Goal: Find specific page/section: Find specific page/section

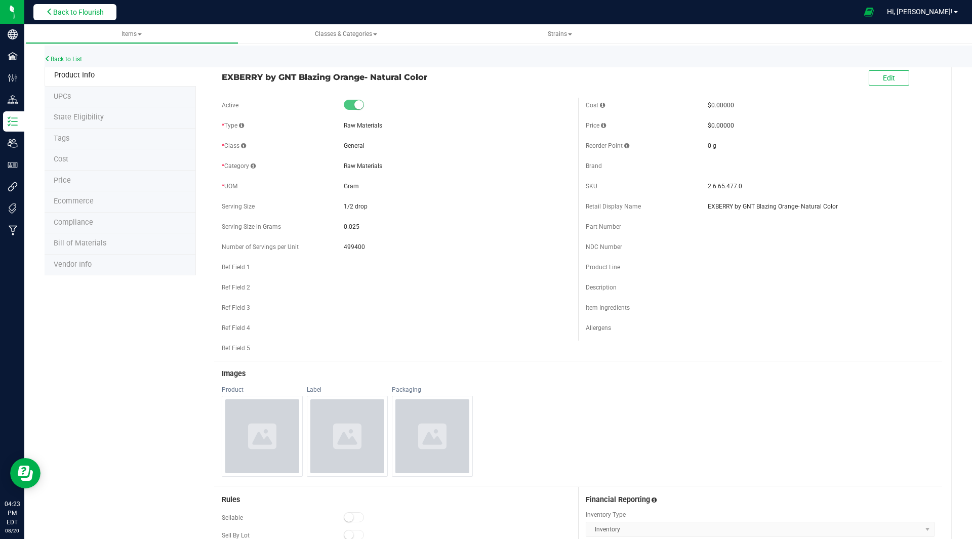
click at [93, 17] on button "Back to Flourish" at bounding box center [74, 12] width 83 height 16
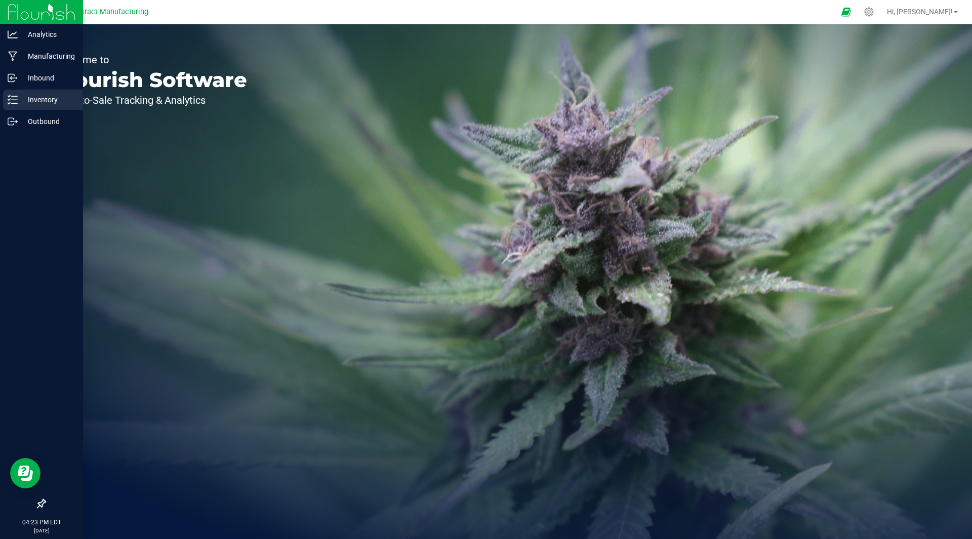
click at [45, 100] on p "Inventory" at bounding box center [48, 100] width 61 height 12
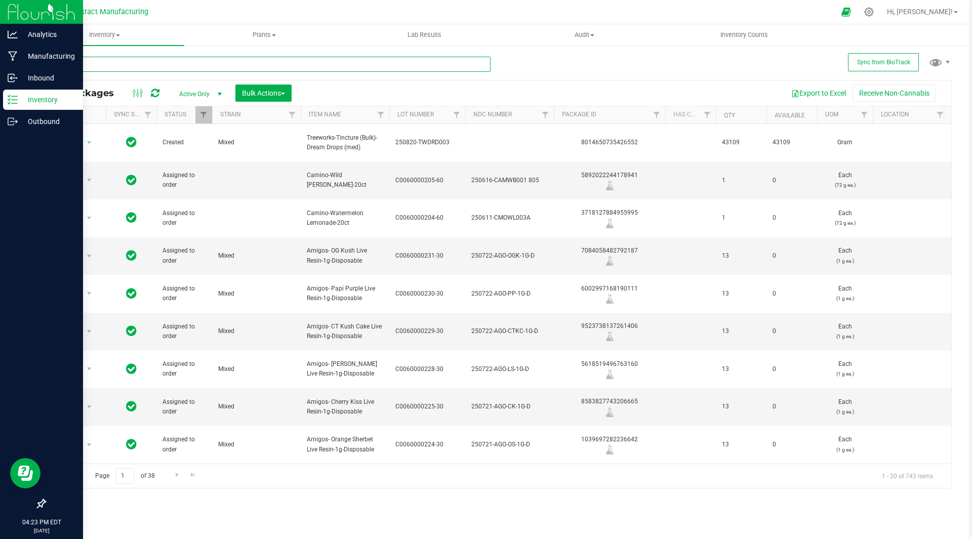
click at [152, 62] on input "text" at bounding box center [268, 64] width 446 height 15
